Goal: Navigation & Orientation: Go to known website

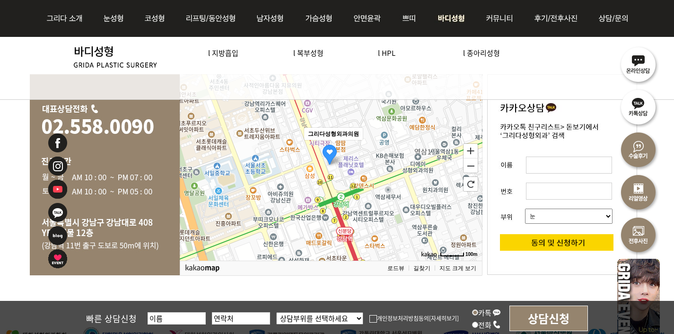
scroll to position [1889, 0]
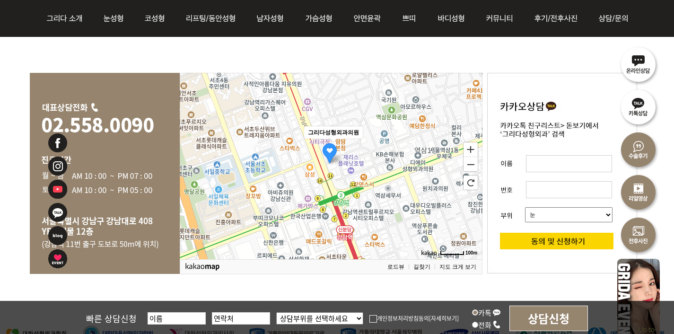
click at [363, 135] on icon at bounding box center [331, 165] width 1512 height 931
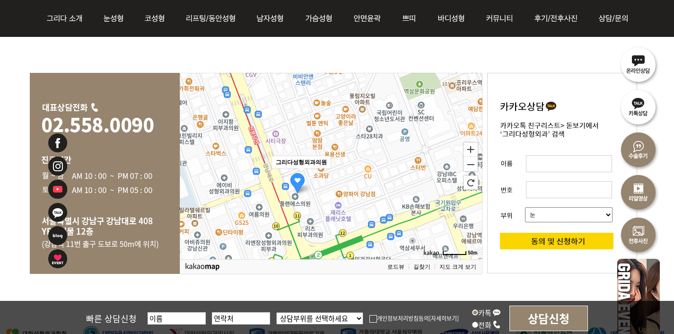
click at [363, 135] on icon at bounding box center [331, 165] width 1512 height 931
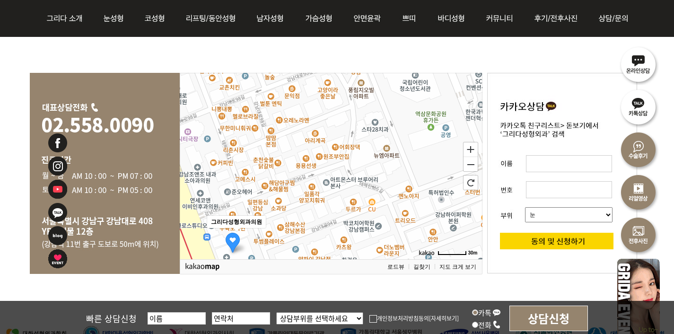
drag, startPoint x: 330, startPoint y: 138, endPoint x: 382, endPoint y: 118, distance: 55.9
click at [382, 118] on icon at bounding box center [331, 165] width 1512 height 931
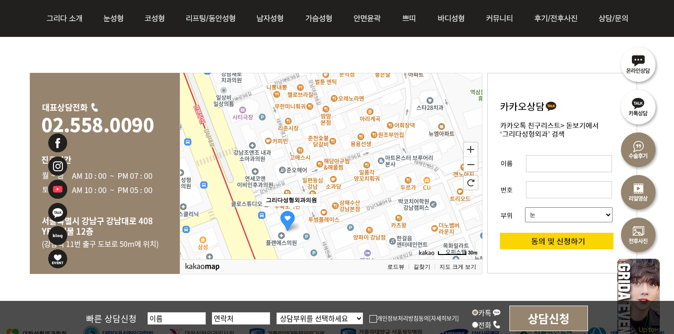
drag, startPoint x: 339, startPoint y: 139, endPoint x: 366, endPoint y: 117, distance: 34.9
click at [365, 117] on icon at bounding box center [333, 163] width 1512 height 931
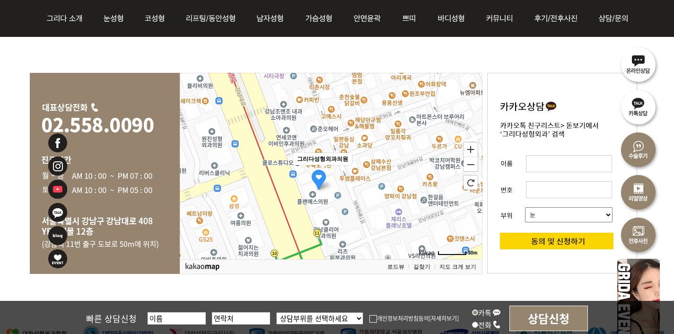
drag, startPoint x: 347, startPoint y: 142, endPoint x: 353, endPoint y: 123, distance: 20.1
click at [353, 123] on icon at bounding box center [335, 146] width 1512 height 931
click at [346, 159] on icon at bounding box center [331, 165] width 1512 height 931
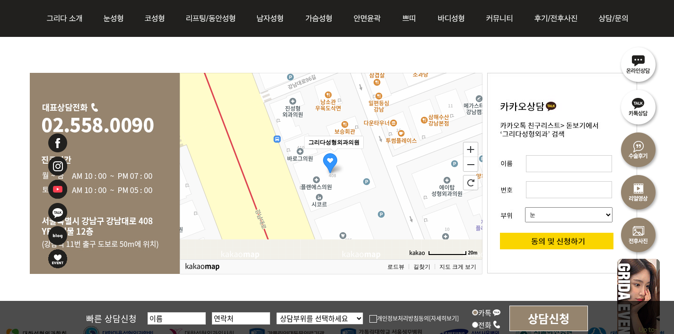
drag, startPoint x: 329, startPoint y: 164, endPoint x: 365, endPoint y: 117, distance: 59.4
click at [365, 117] on icon at bounding box center [367, 118] width 1512 height 931
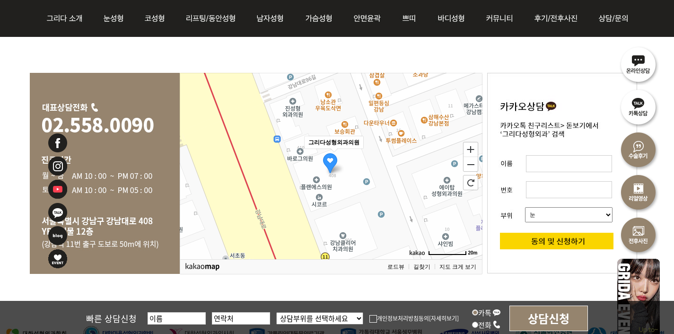
click at [357, 142] on icon at bounding box center [331, 165] width 1512 height 931
click at [354, 145] on span "그리다성형외과의원" at bounding box center [333, 142] width 59 height 12
